Goal: Book appointment/travel/reservation

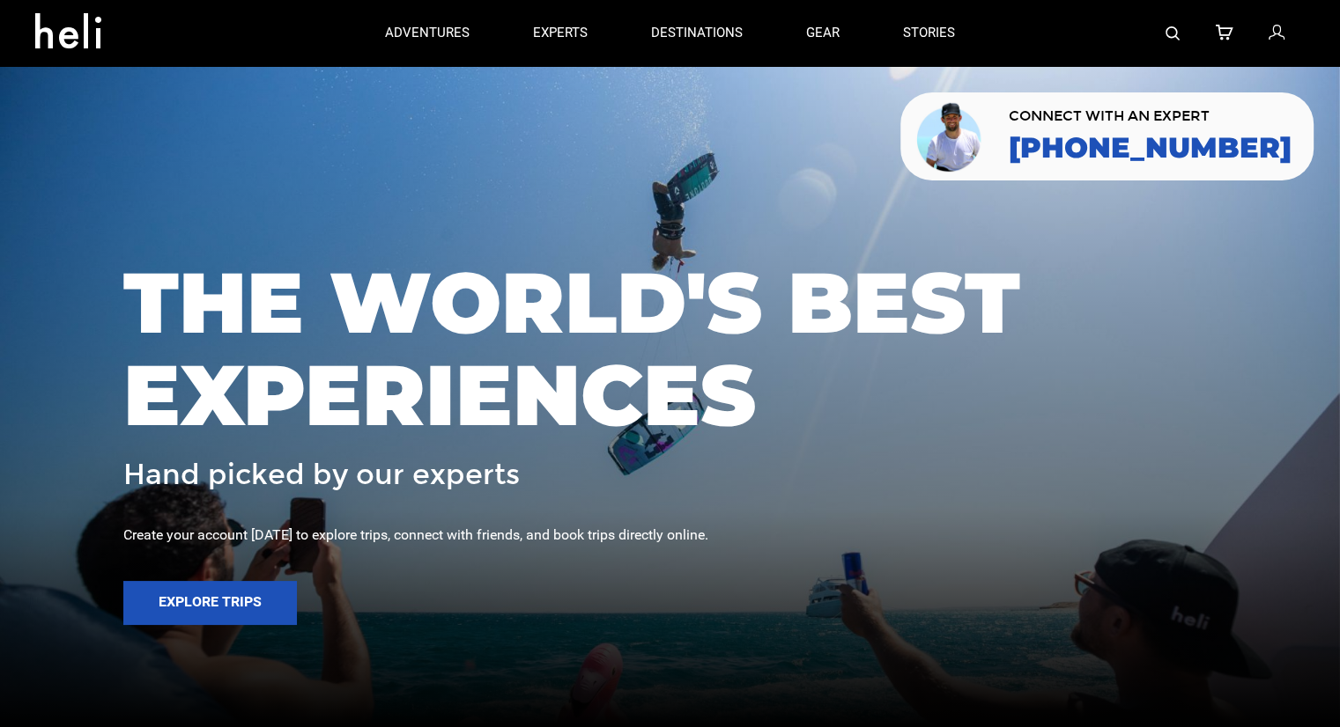
click at [1177, 40] on img at bounding box center [1172, 33] width 14 height 14
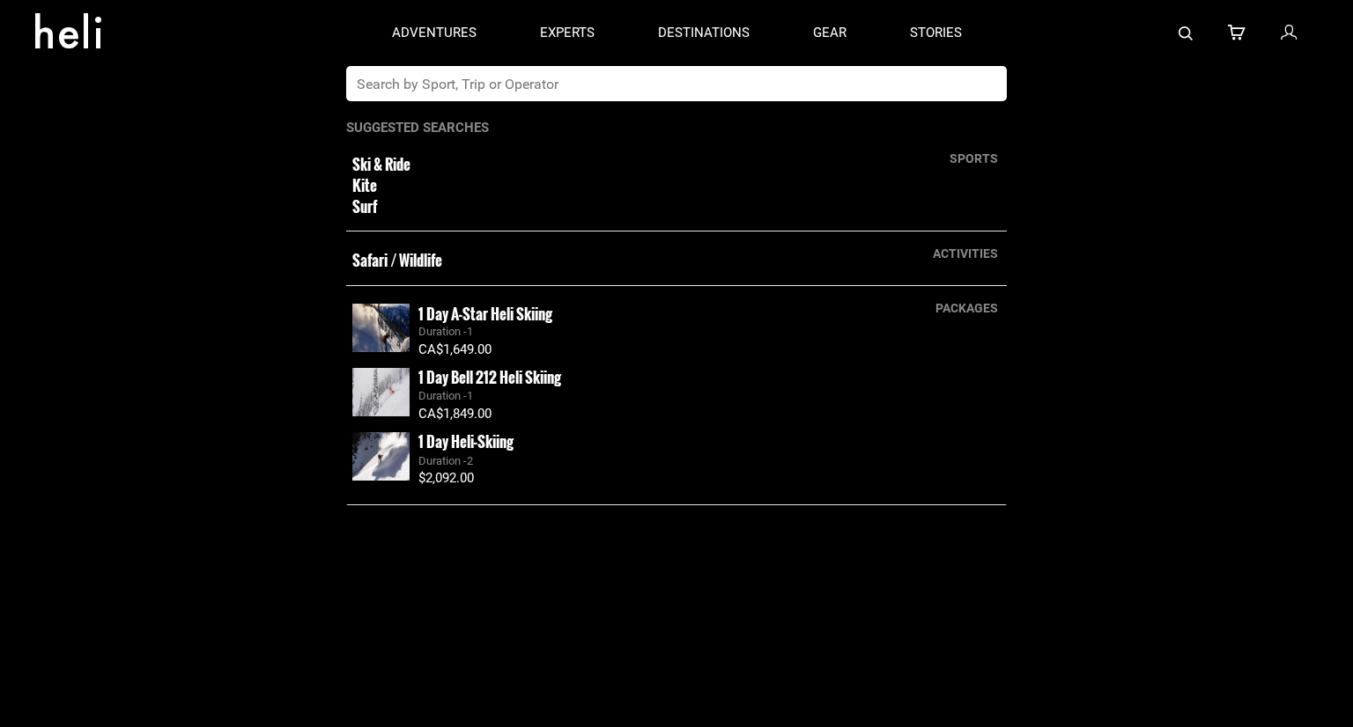
click at [779, 103] on app-search-panel "sports Ski & Ride Kite Surf activities Safari / Wildlife packages 1 Day A-Star …" at bounding box center [676, 396] width 1353 height 661
click at [779, 85] on input "text" at bounding box center [658, 83] width 624 height 35
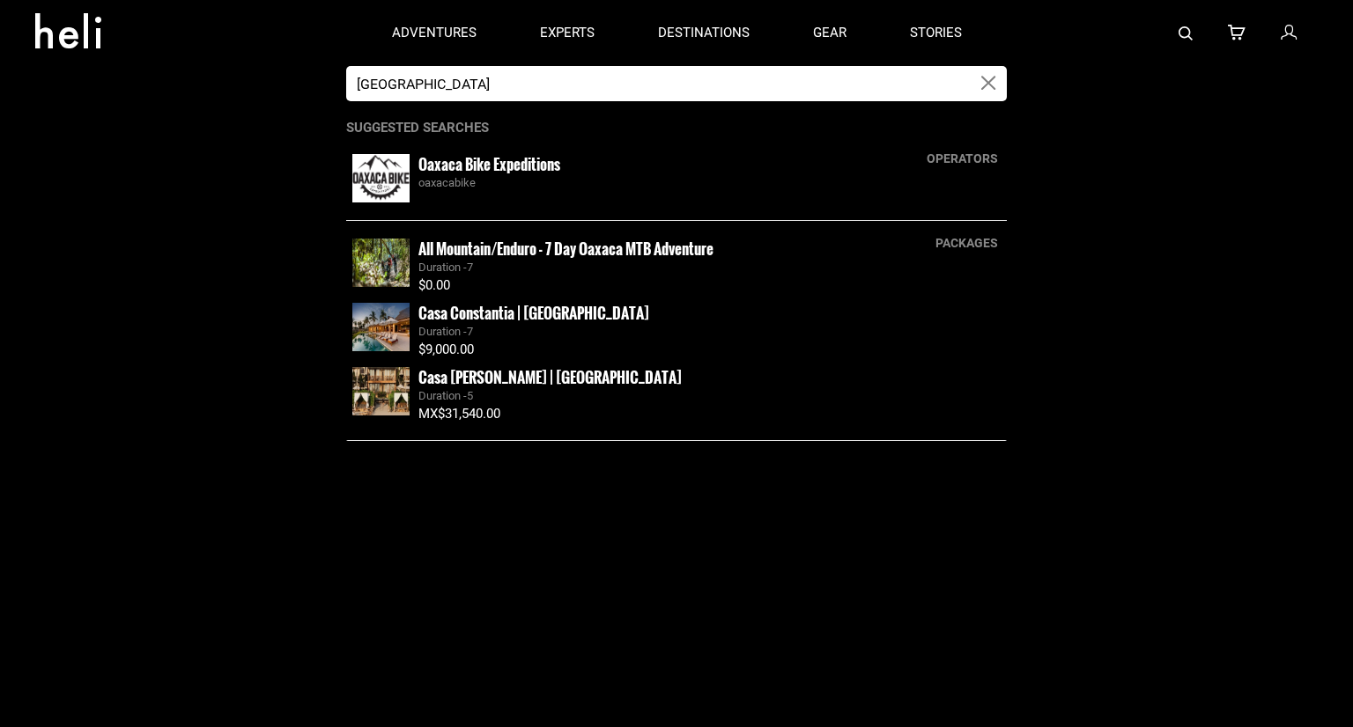
type input "[GEOGRAPHIC_DATA]"
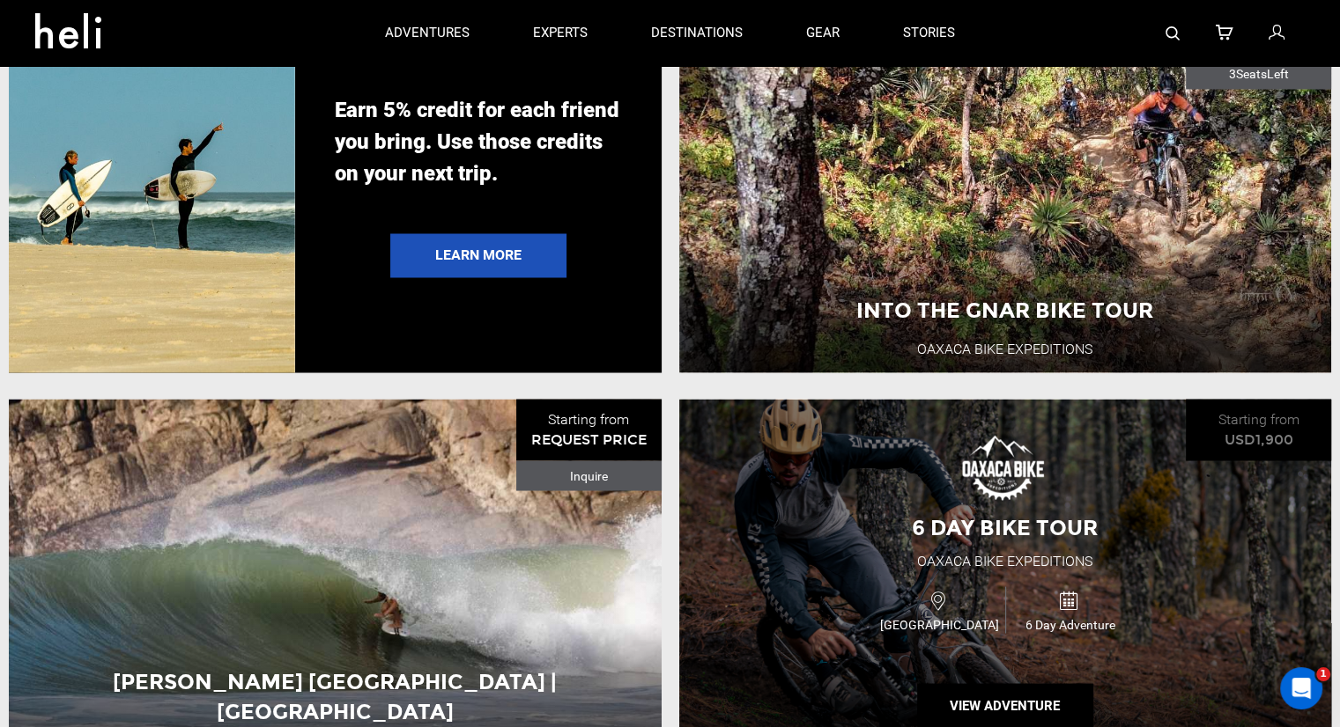
scroll to position [3002, 0]
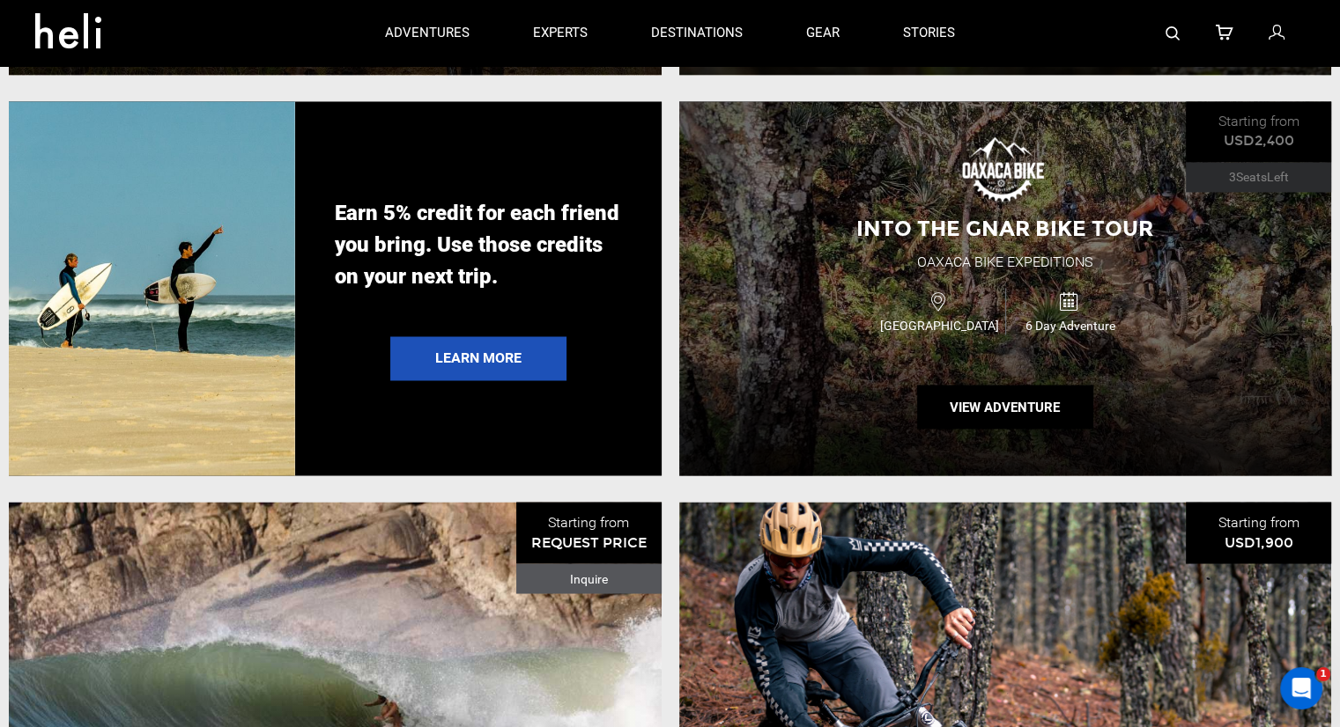
click at [856, 285] on div "Into the Gnar Bike Tour Oaxaca Bike Expeditions Mexico 6 Day Adventure View Adv…" at bounding box center [1005, 288] width 653 height 375
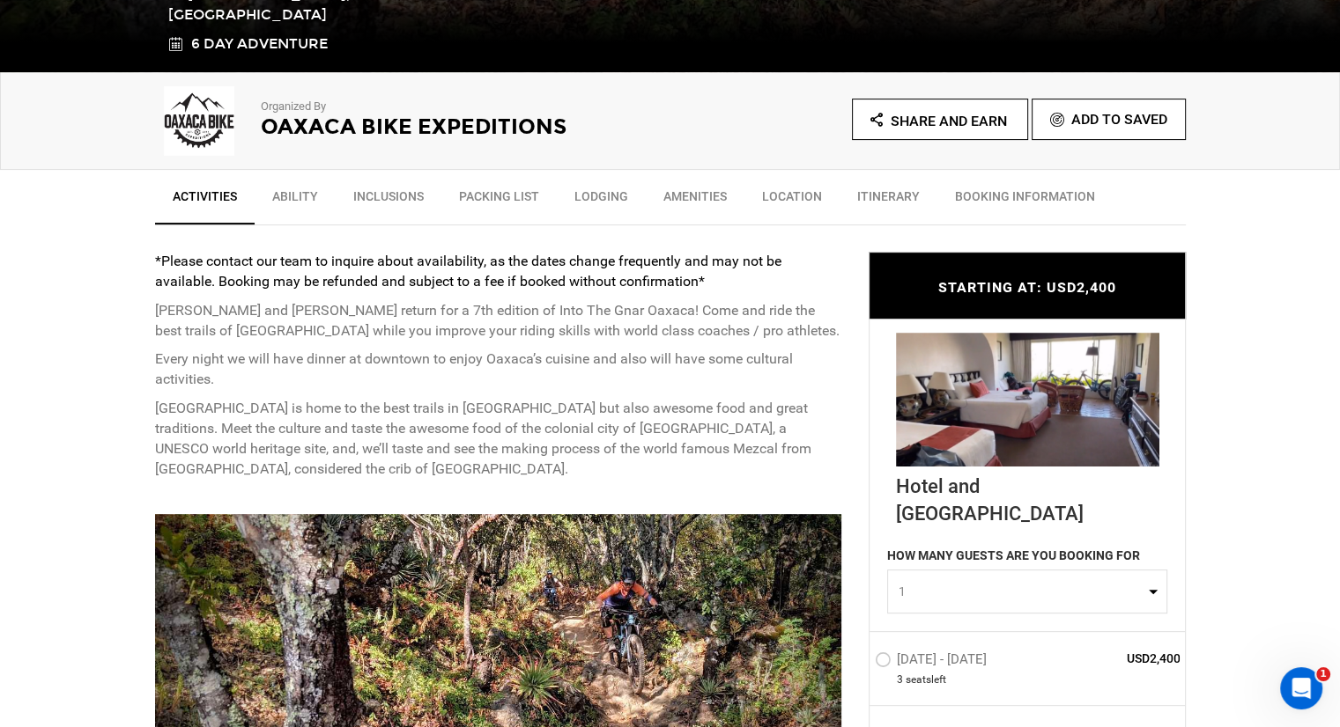
scroll to position [528, 0]
